Goal: Information Seeking & Learning: Learn about a topic

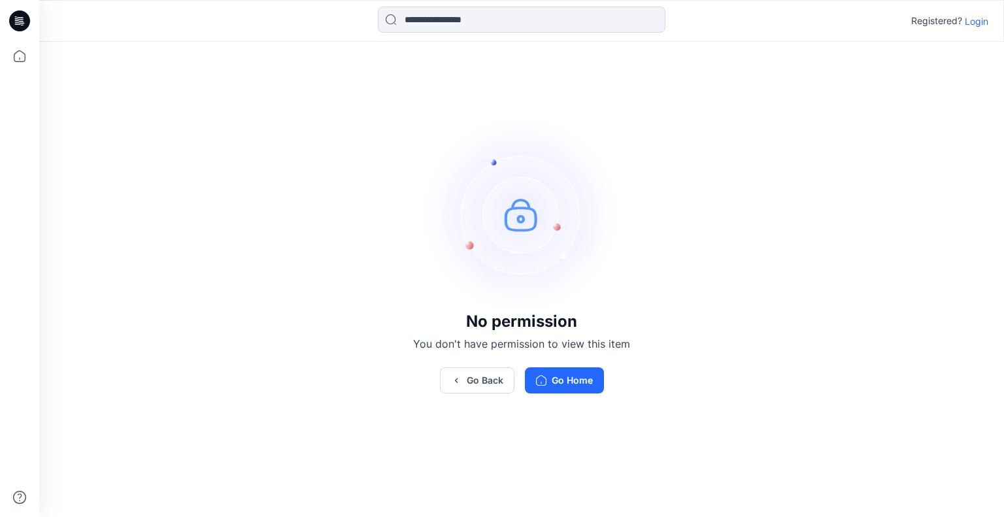
click at [979, 22] on p "Login" at bounding box center [977, 21] width 24 height 14
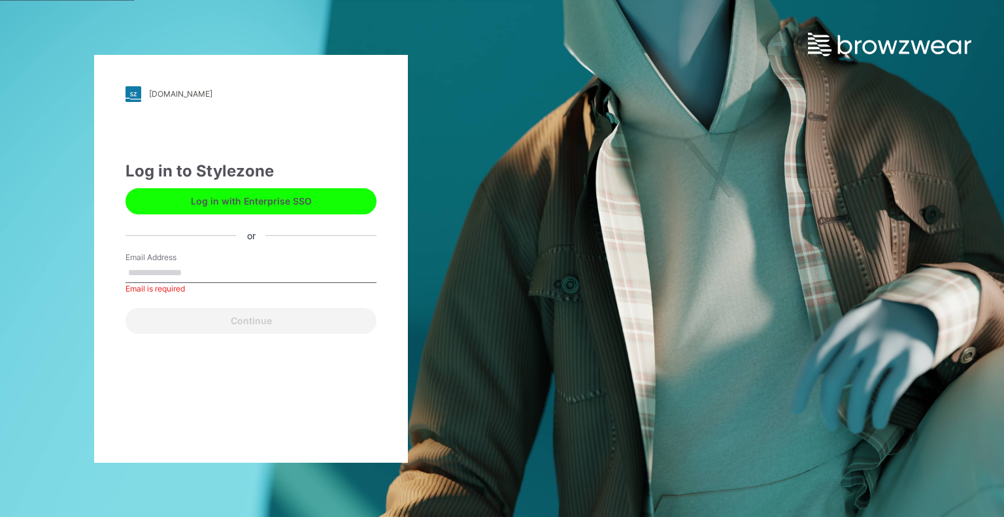
click at [262, 269] on input "Email Address" at bounding box center [250, 273] width 251 height 20
click at [225, 273] on input "Email Address" at bounding box center [250, 273] width 251 height 20
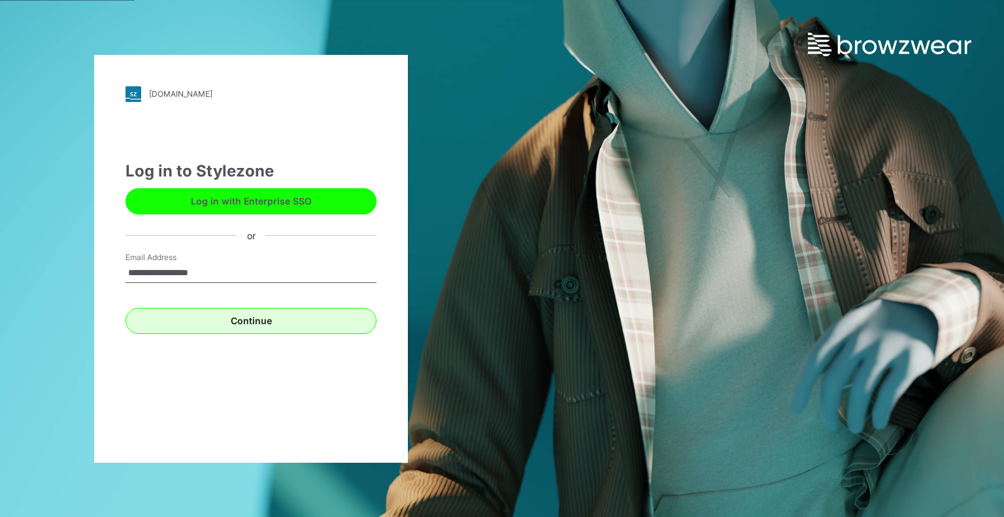
type input "**********"
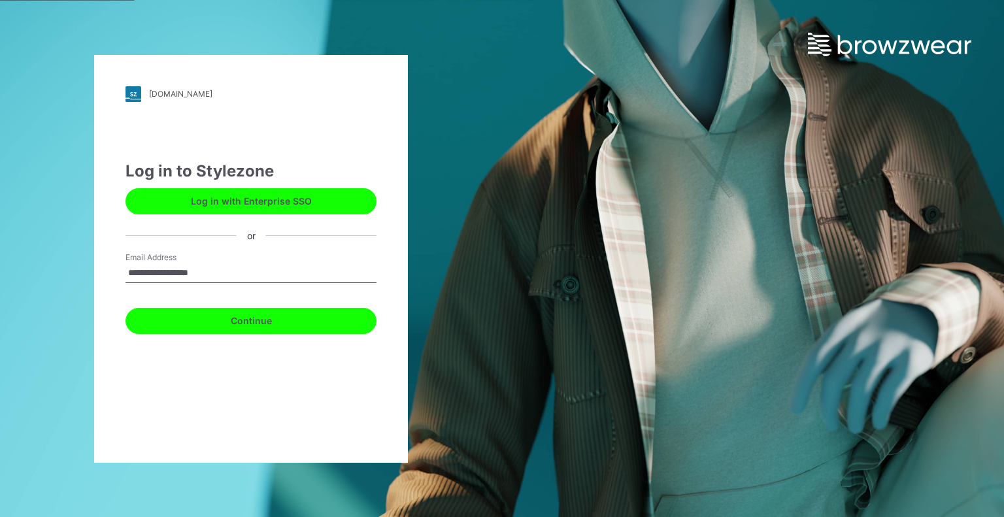
click at [280, 325] on button "Continue" at bounding box center [250, 321] width 251 height 26
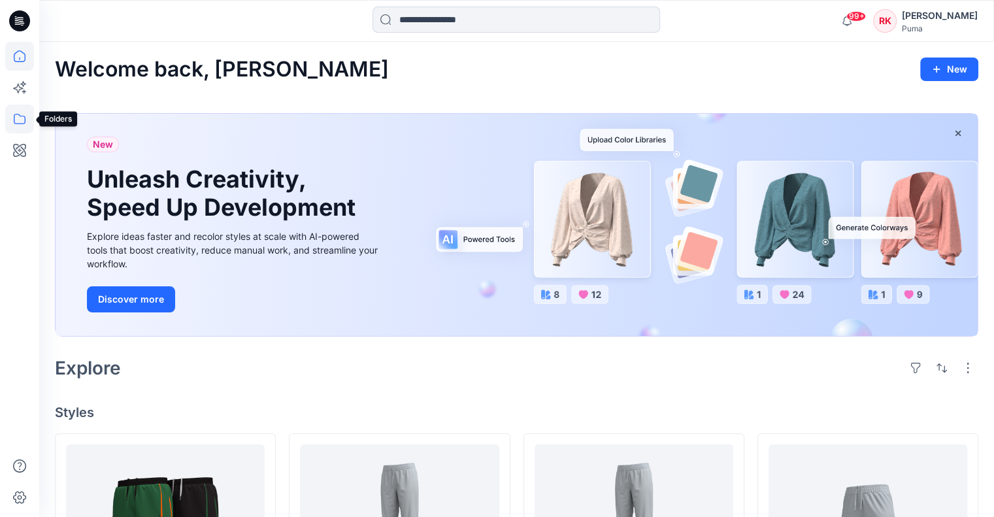
click at [16, 112] on icon at bounding box center [19, 119] width 29 height 29
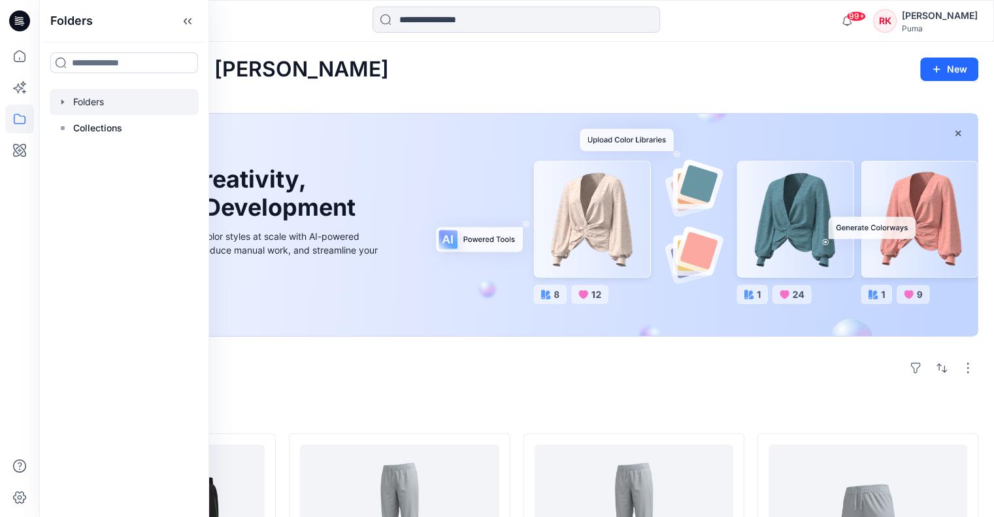
click at [101, 101] on div at bounding box center [124, 102] width 149 height 26
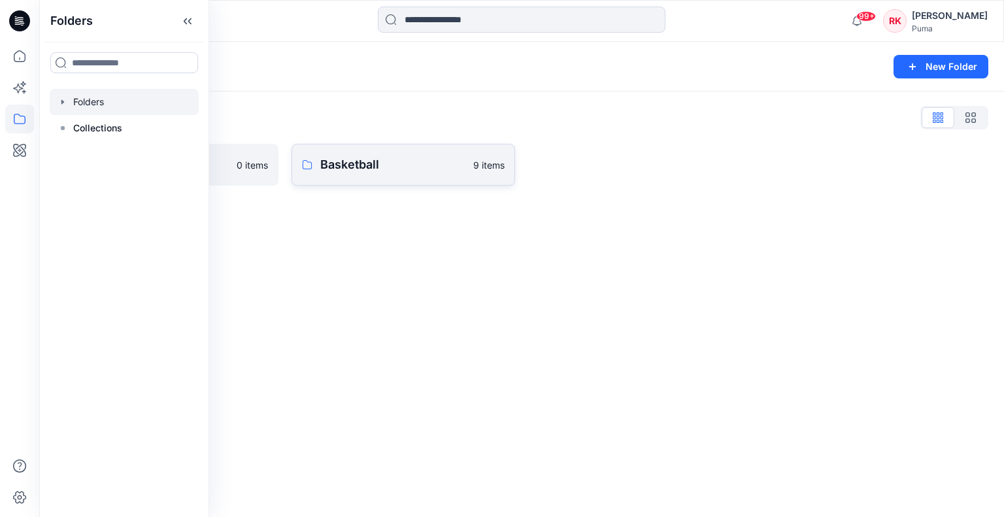
click at [404, 174] on link "Basketball 9 items" at bounding box center [404, 165] width 224 height 42
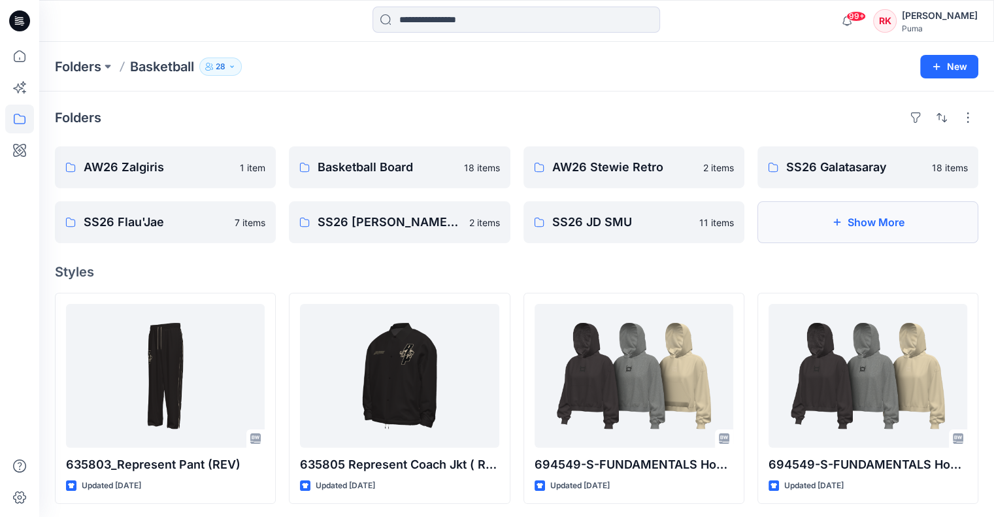
click at [844, 227] on button "Show More" at bounding box center [868, 222] width 221 height 42
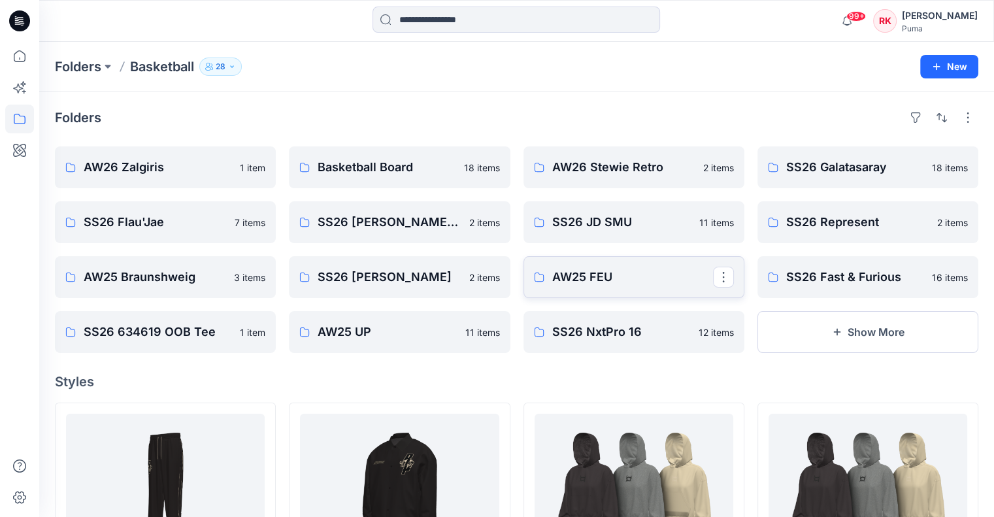
click at [635, 275] on p "AW25 FEU" at bounding box center [632, 277] width 161 height 18
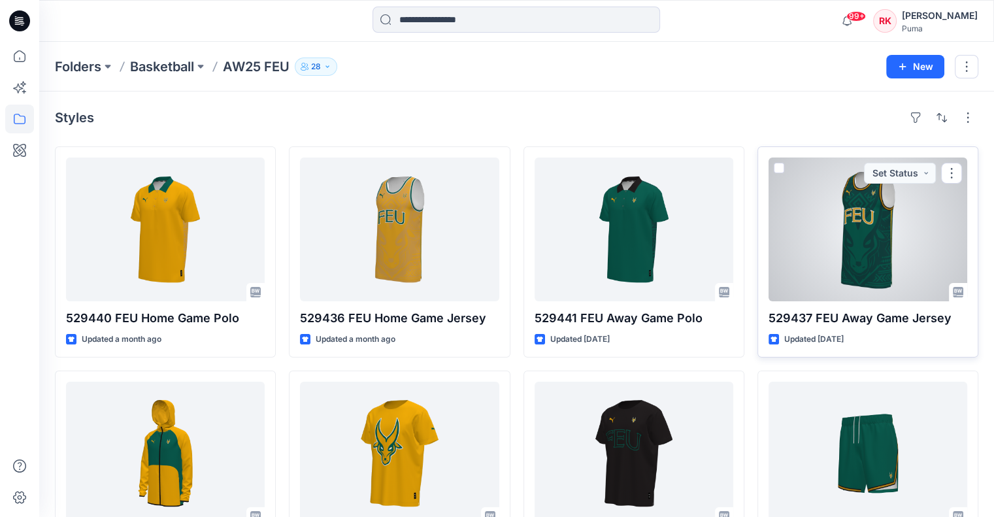
click at [873, 271] on div at bounding box center [868, 230] width 199 height 144
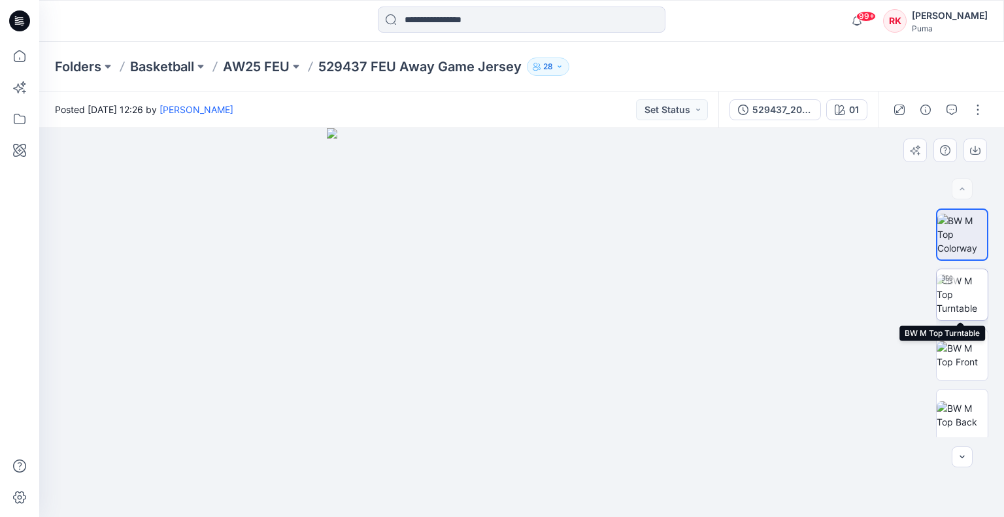
click at [951, 300] on img at bounding box center [962, 294] width 51 height 41
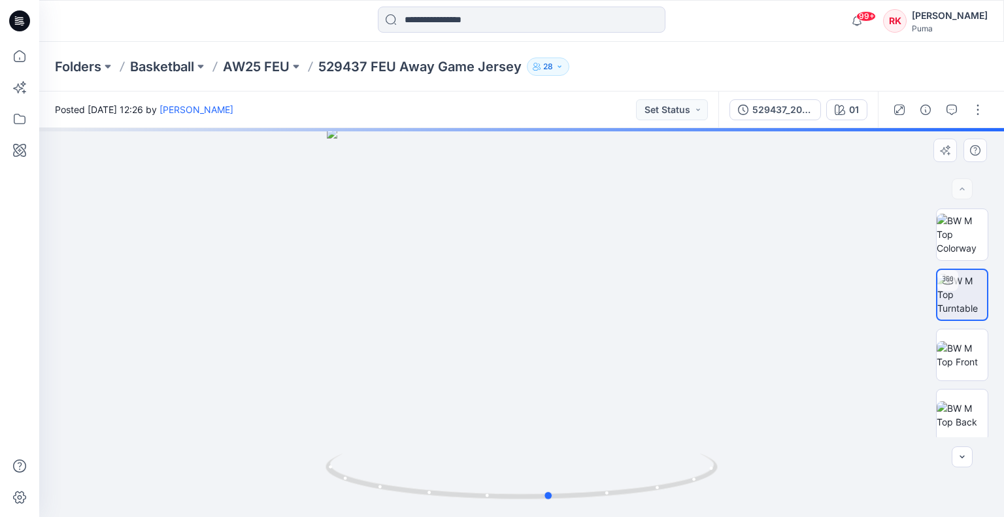
drag, startPoint x: 558, startPoint y: 322, endPoint x: 586, endPoint y: 331, distance: 29.8
click at [586, 331] on div at bounding box center [521, 322] width 965 height 389
